Goal: Navigation & Orientation: Find specific page/section

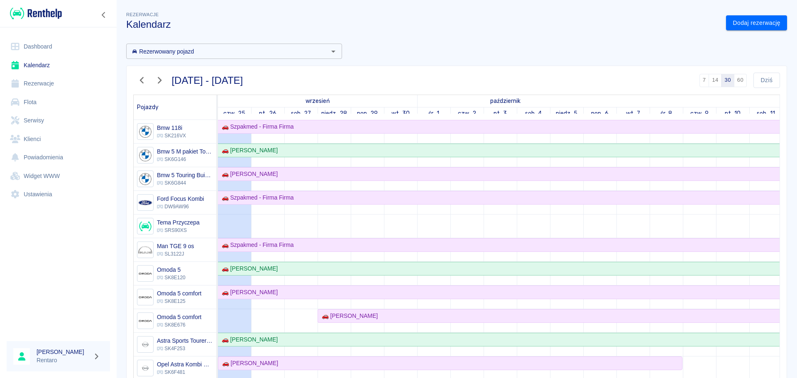
scroll to position [581, 0]
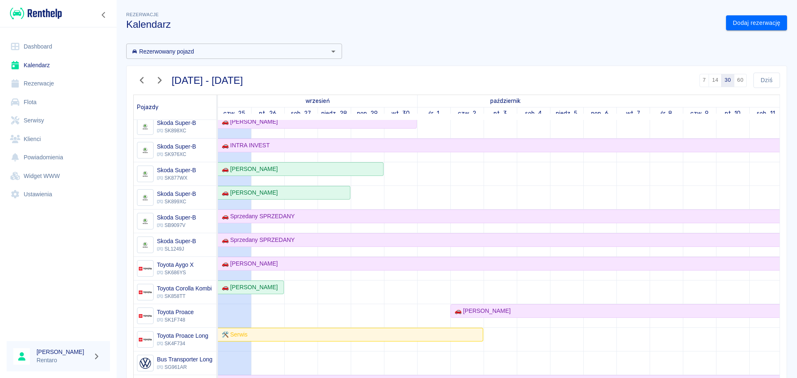
click at [22, 49] on link "Dashboard" at bounding box center [58, 46] width 103 height 19
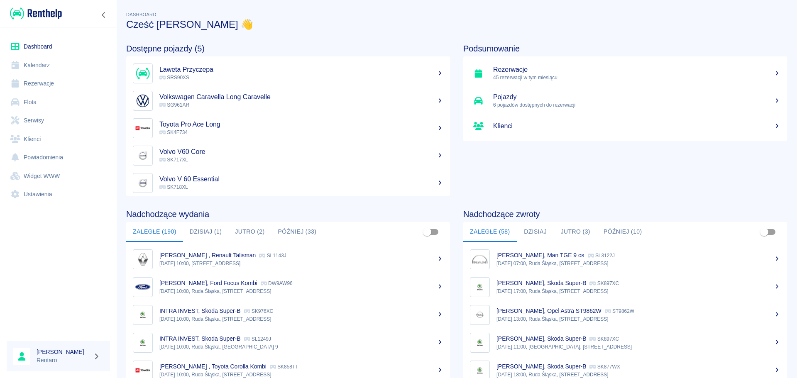
click at [196, 230] on button "Dzisiaj (1)" at bounding box center [206, 232] width 46 height 20
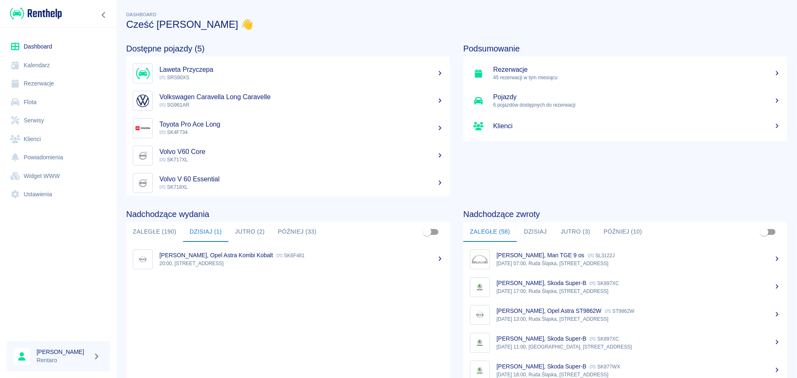
click at [250, 233] on button "Jutro (2)" at bounding box center [249, 232] width 43 height 20
click at [592, 232] on button "Jutro (3)" at bounding box center [575, 232] width 43 height 20
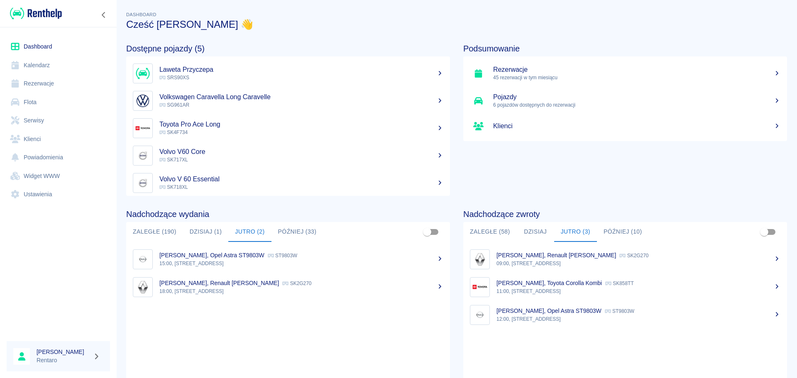
click at [581, 233] on button "Jutro (3)" at bounding box center [575, 232] width 43 height 20
click at [43, 70] on link "Kalendarz" at bounding box center [58, 65] width 103 height 19
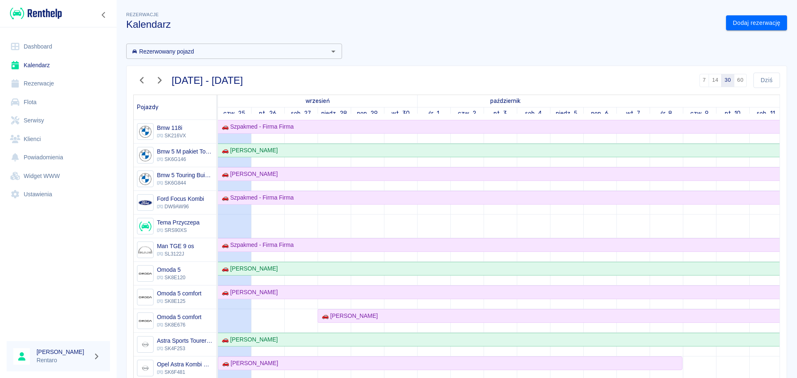
click at [56, 43] on link "Dashboard" at bounding box center [58, 46] width 103 height 19
